Goal: Task Accomplishment & Management: Manage account settings

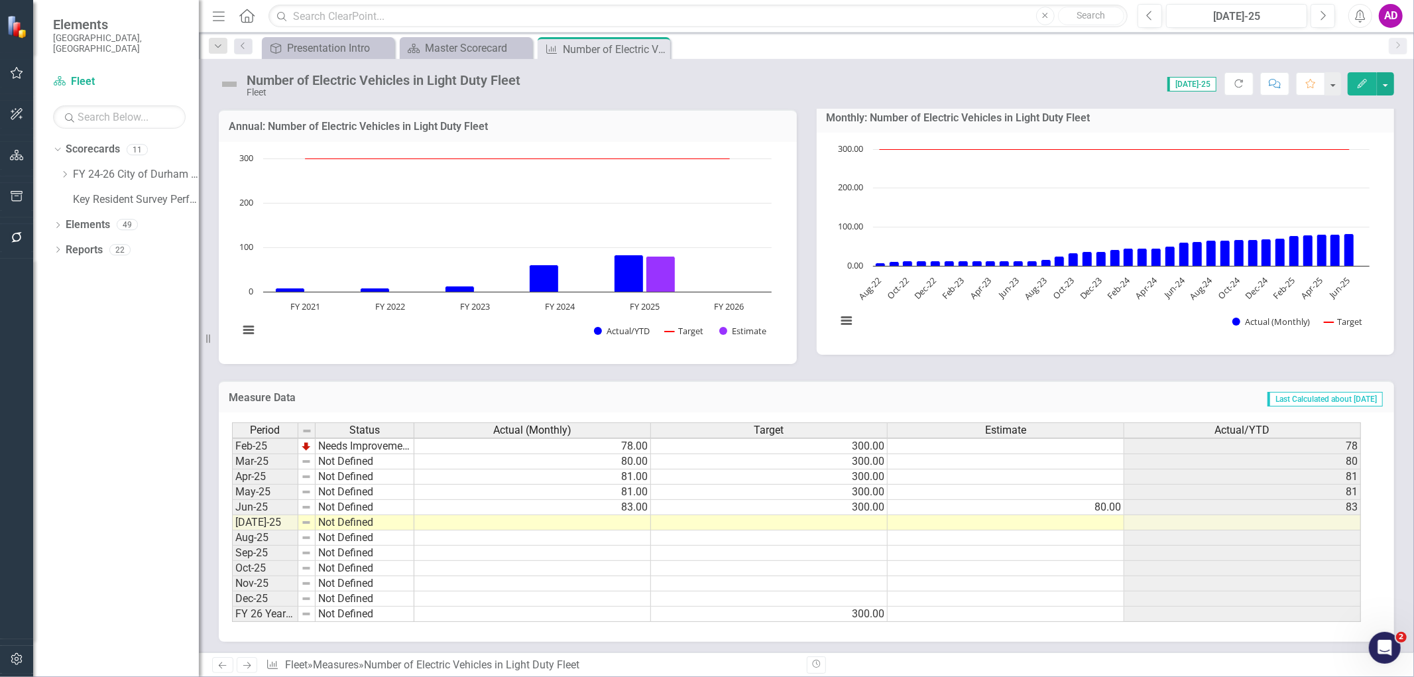
scroll to position [199, 0]
click at [627, 519] on tbody "Dec-23 Not Defined 36.00 300.00 36 Jan-24 Not Defined 42.00 300.00 42 Feb-24 No…" at bounding box center [796, 421] width 1129 height 397
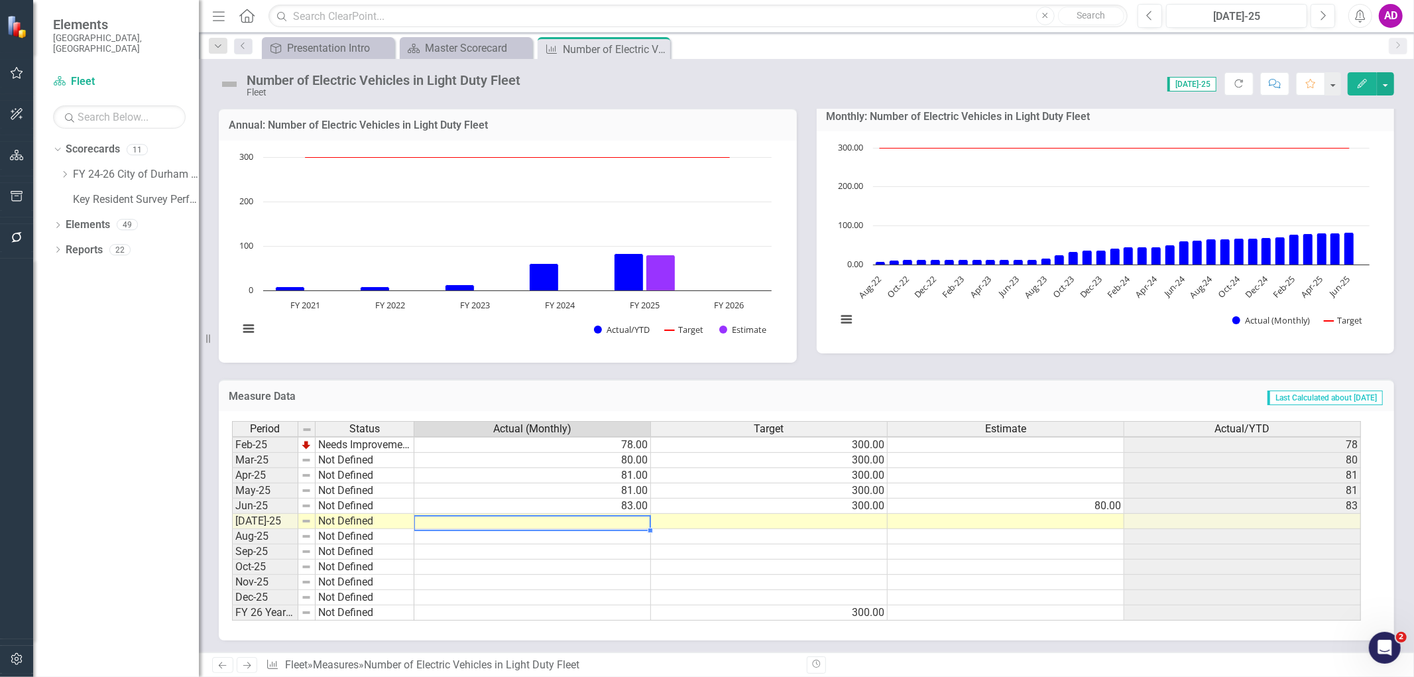
scroll to position [671, 0]
type textarea "77"
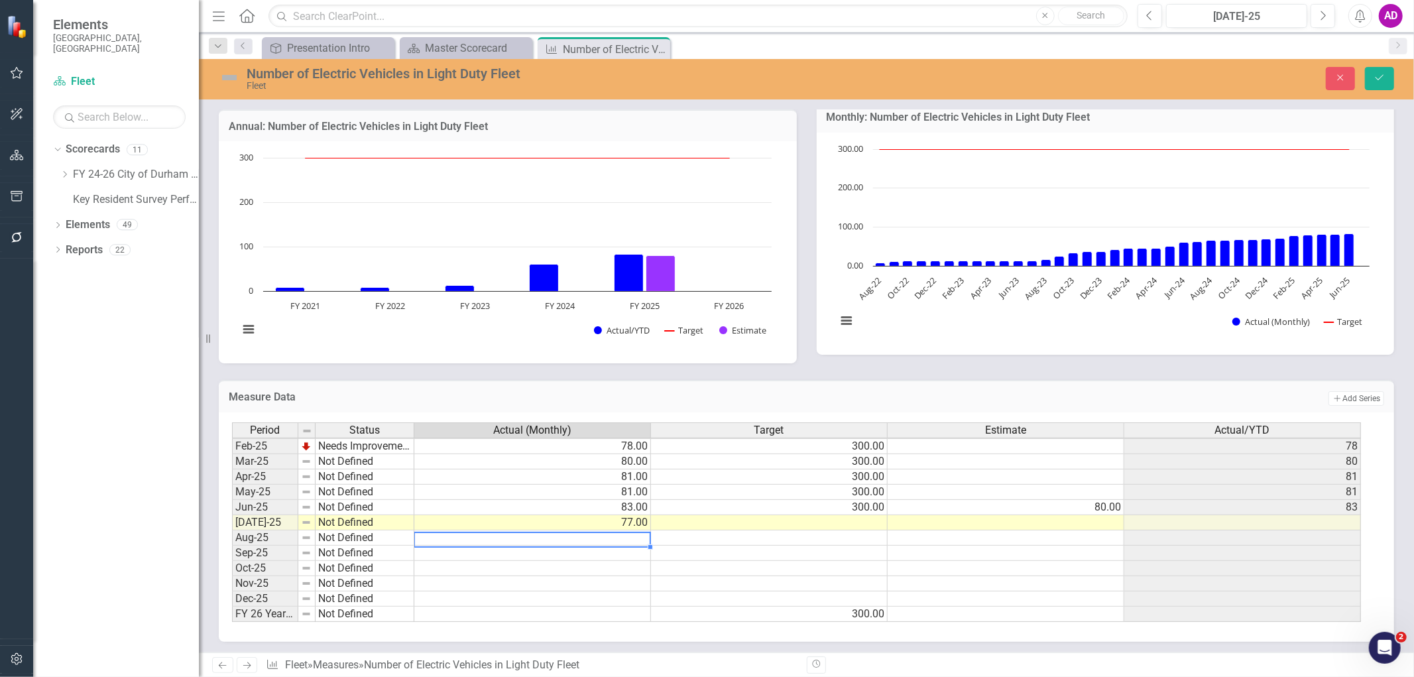
click at [853, 520] on td at bounding box center [769, 522] width 237 height 15
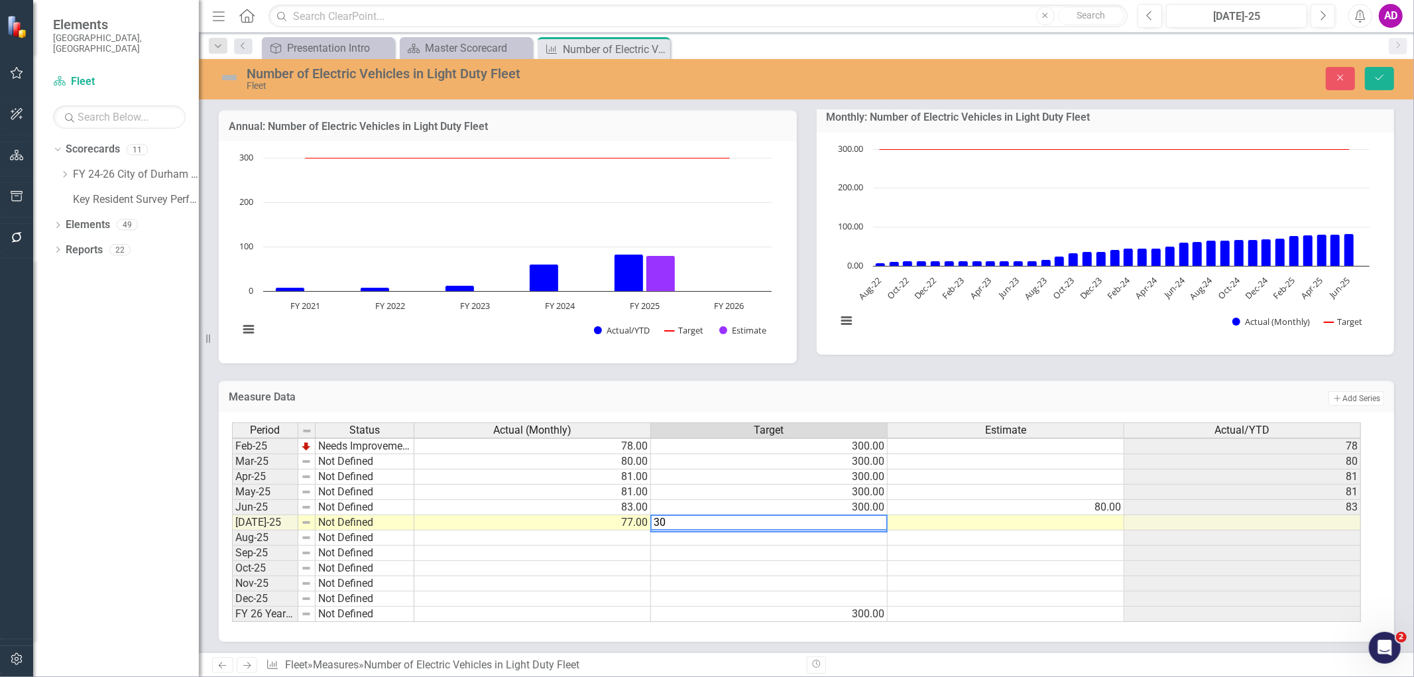
type textarea "300"
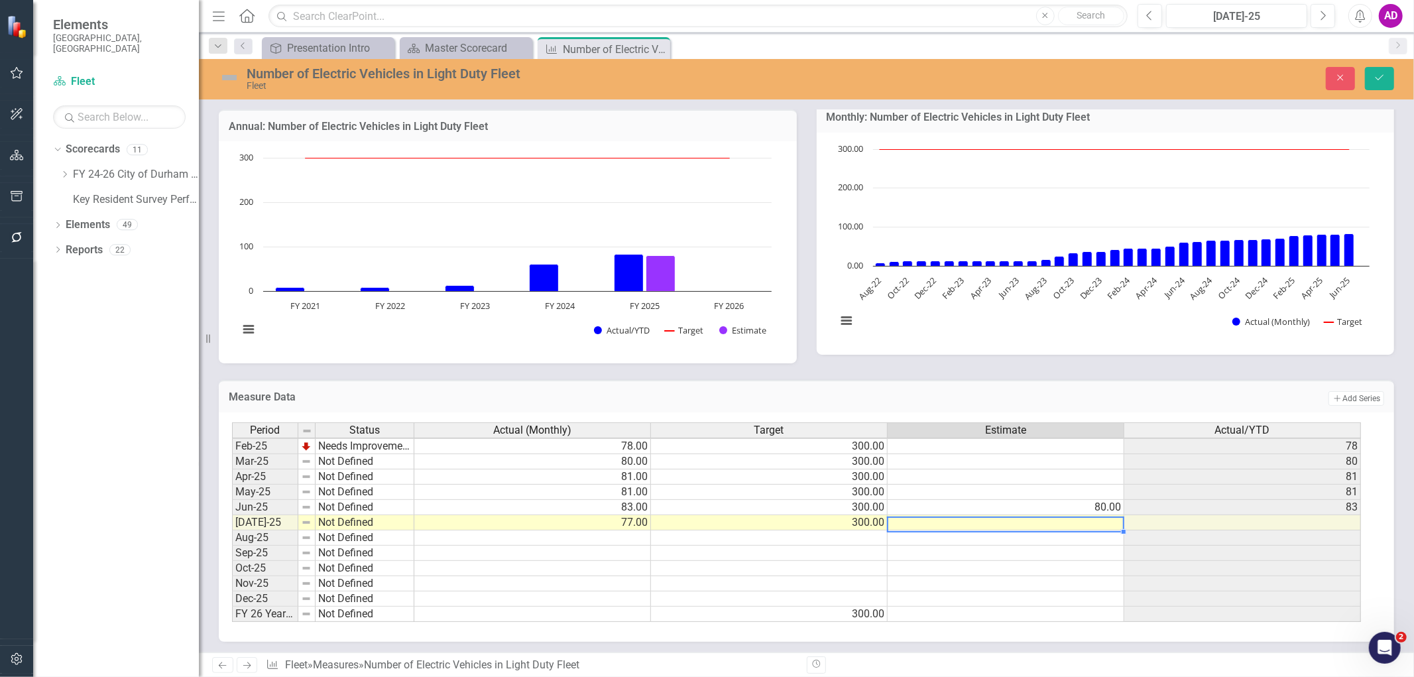
click at [1109, 519] on td at bounding box center [1006, 522] width 237 height 15
type textarea "80"
click at [1379, 81] on icon "Save" at bounding box center [1380, 77] width 12 height 9
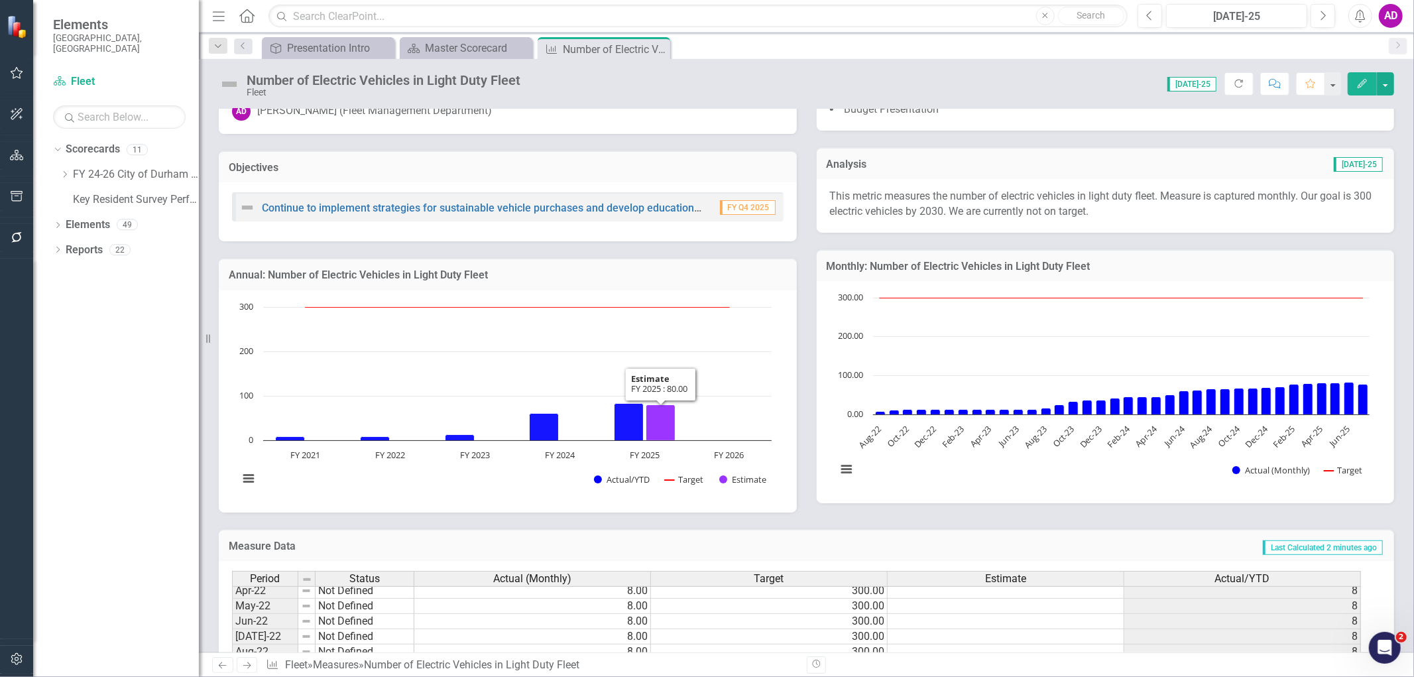
scroll to position [0, 0]
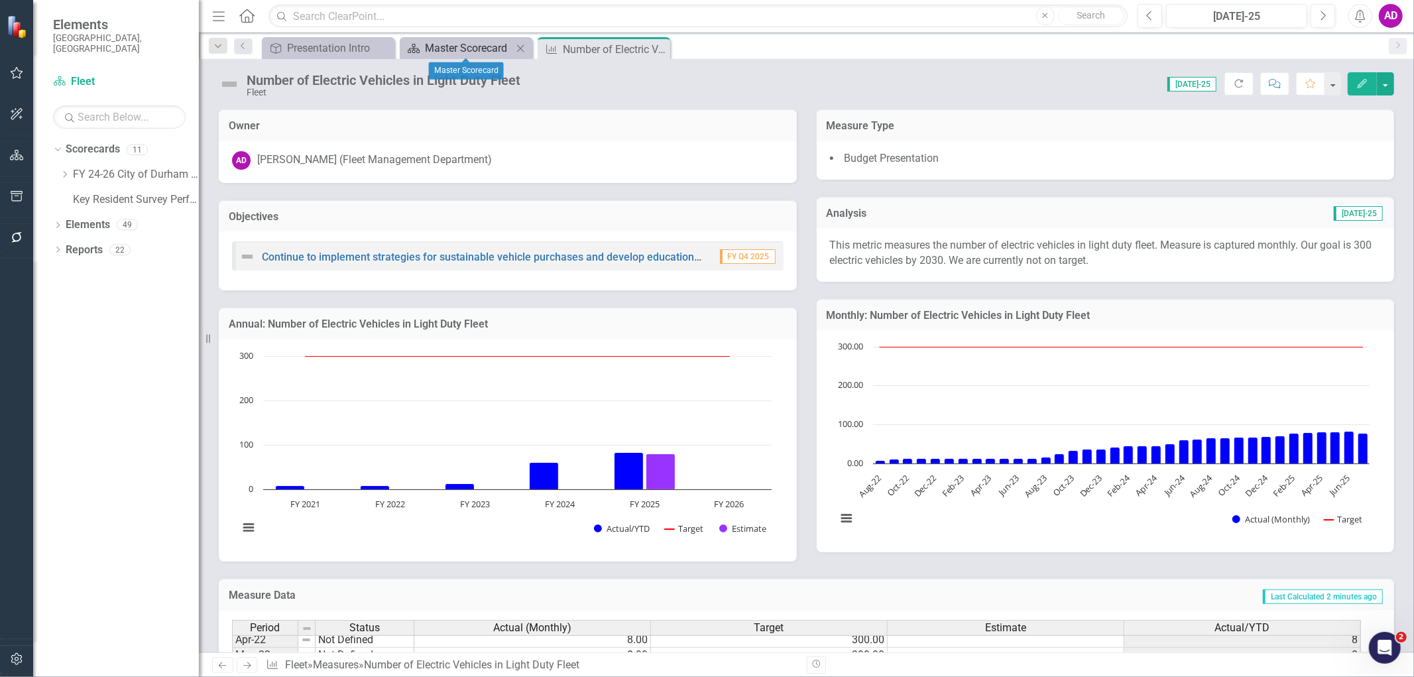
click at [460, 45] on div "Master Scorecard" at bounding box center [469, 48] width 88 height 17
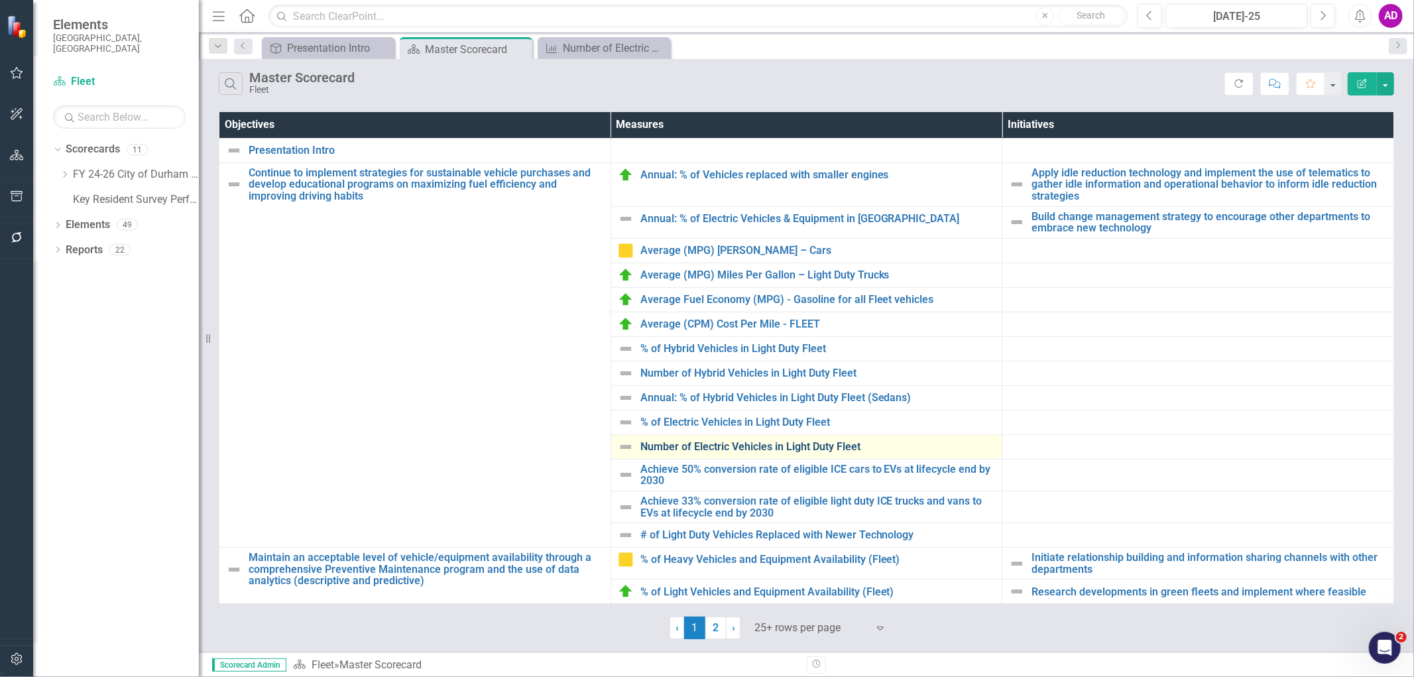
click at [717, 445] on link "Number of Electric Vehicles in Light Duty Fleet" at bounding box center [818, 447] width 355 height 12
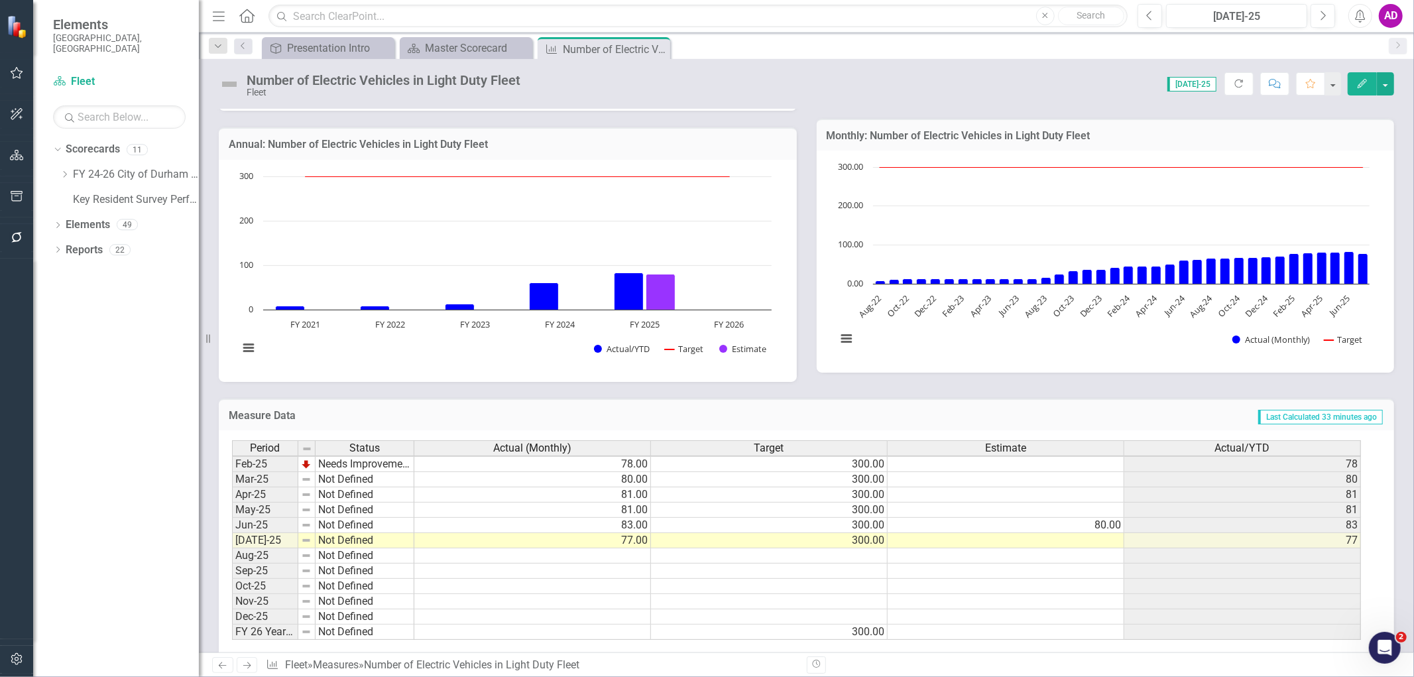
scroll to position [199, 0]
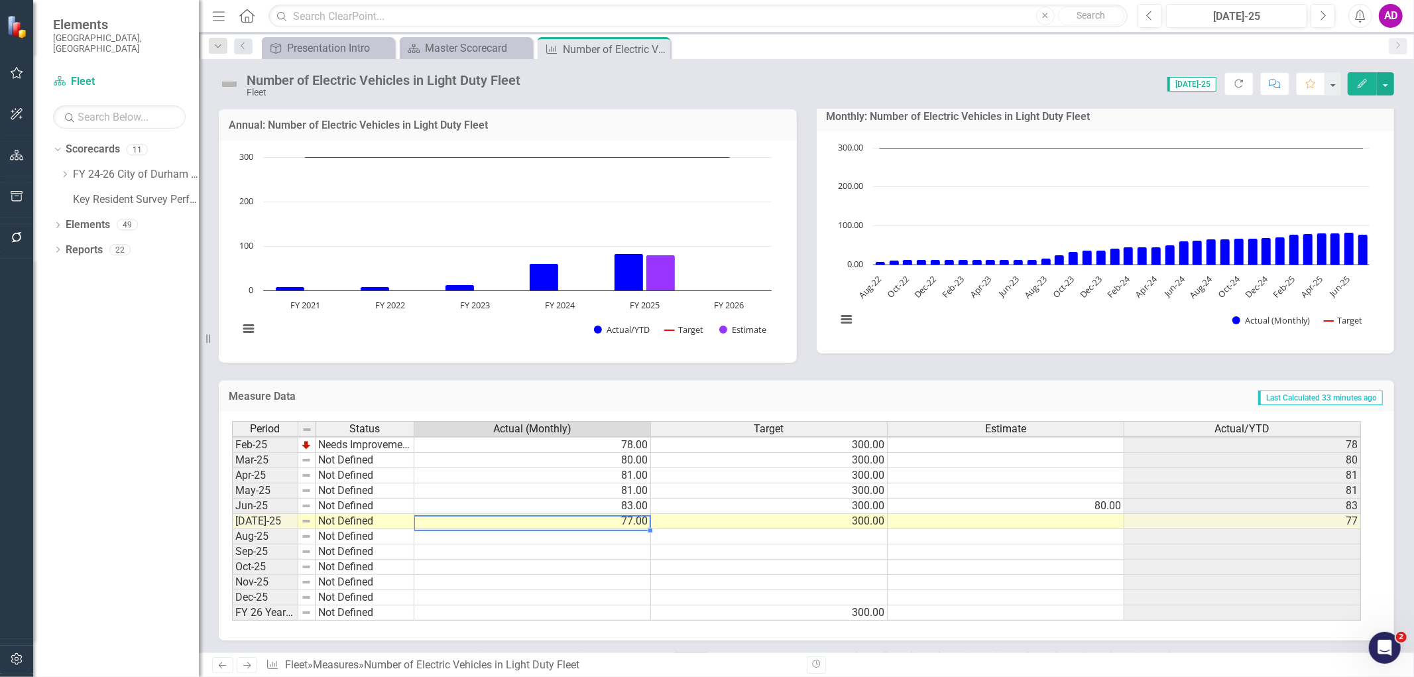
click at [618, 524] on td "77.00" at bounding box center [532, 521] width 237 height 15
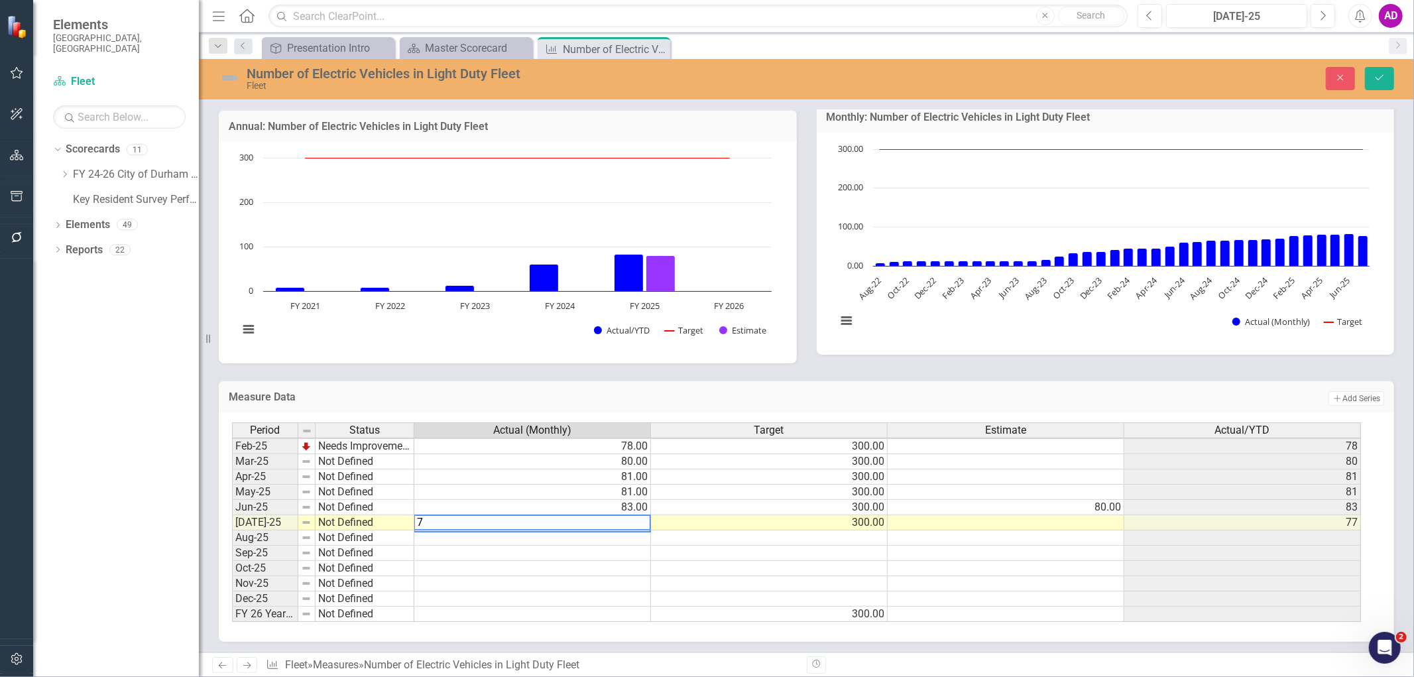
type textarea "75"
click at [1382, 78] on icon "Save" at bounding box center [1380, 77] width 12 height 9
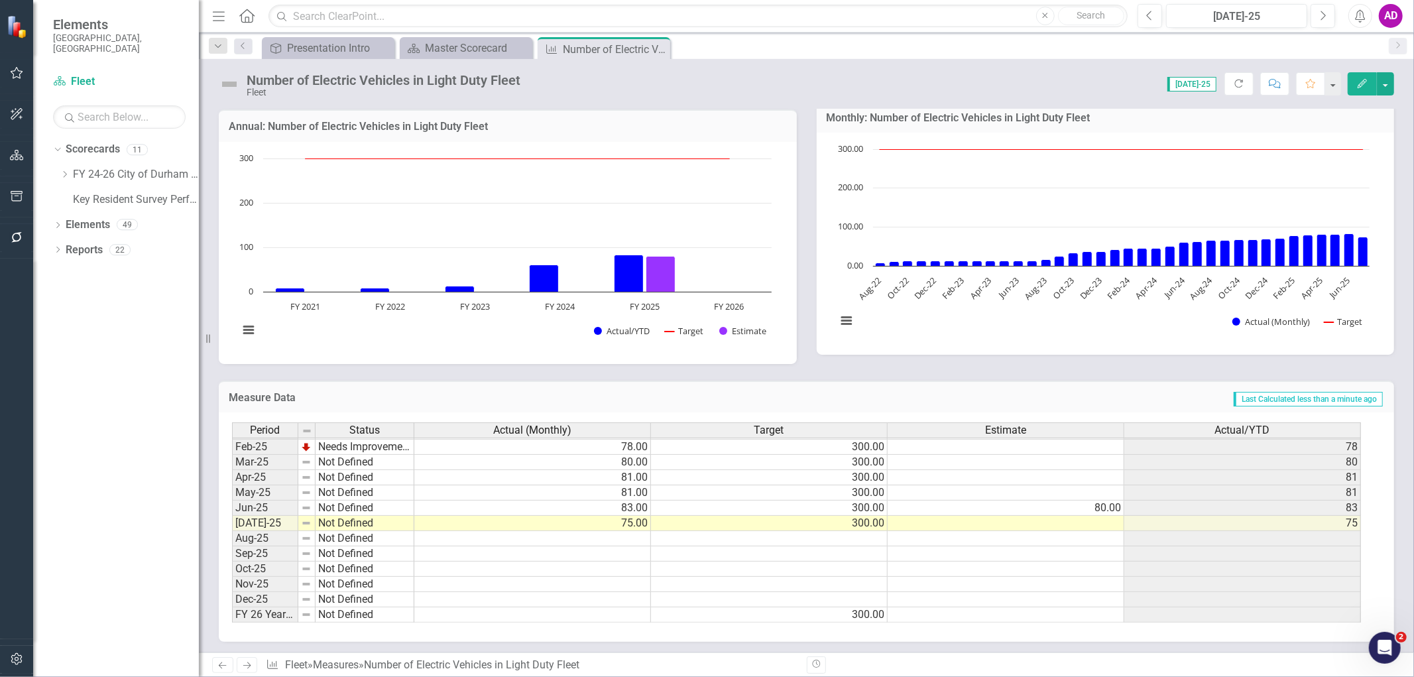
scroll to position [672, 0]
click at [605, 521] on tbody "Sep-23 Not Defined 25.00 300.00 [DATE]-23 Not Defined 33.00 300.00 33 Nov-23 No…" at bounding box center [796, 400] width 1129 height 443
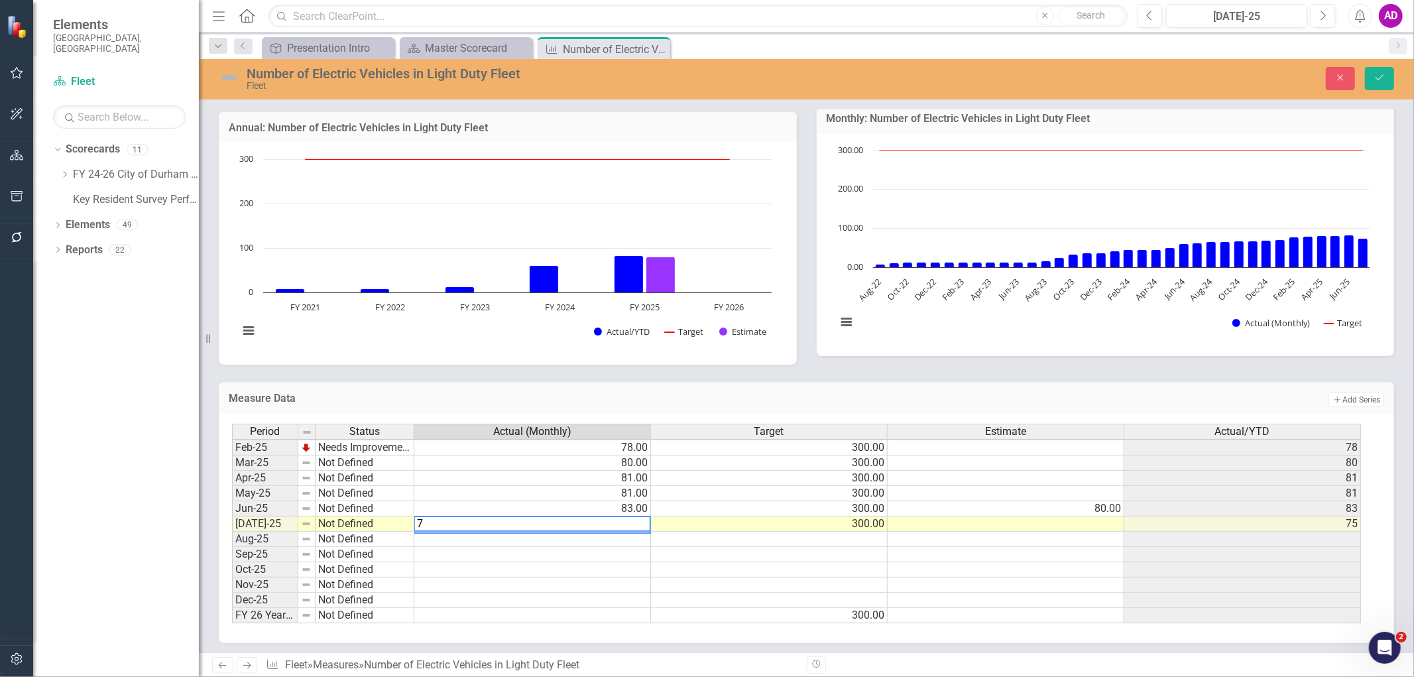
type textarea "77"
click at [1386, 78] on icon "Save" at bounding box center [1380, 77] width 12 height 9
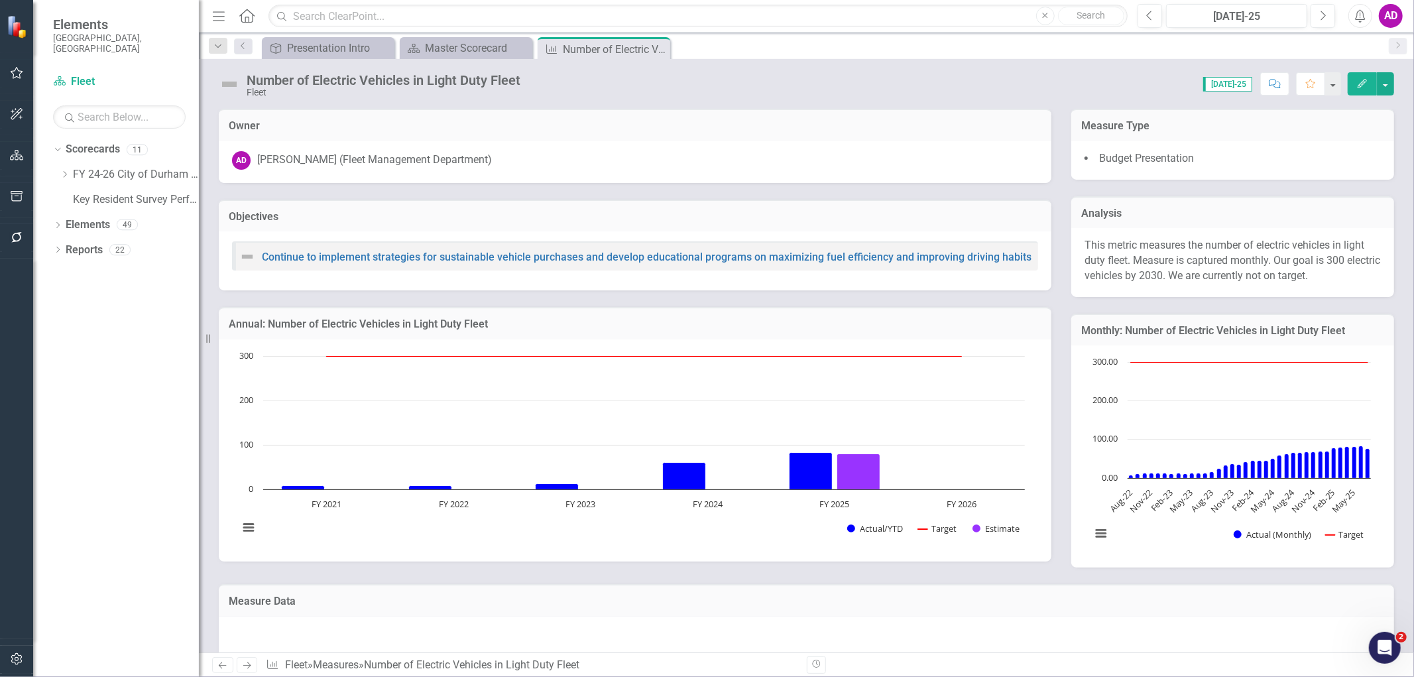
drag, startPoint x: 279, startPoint y: 676, endPoint x: 359, endPoint y: 646, distance: 85.8
